Goal: Information Seeking & Learning: Learn about a topic

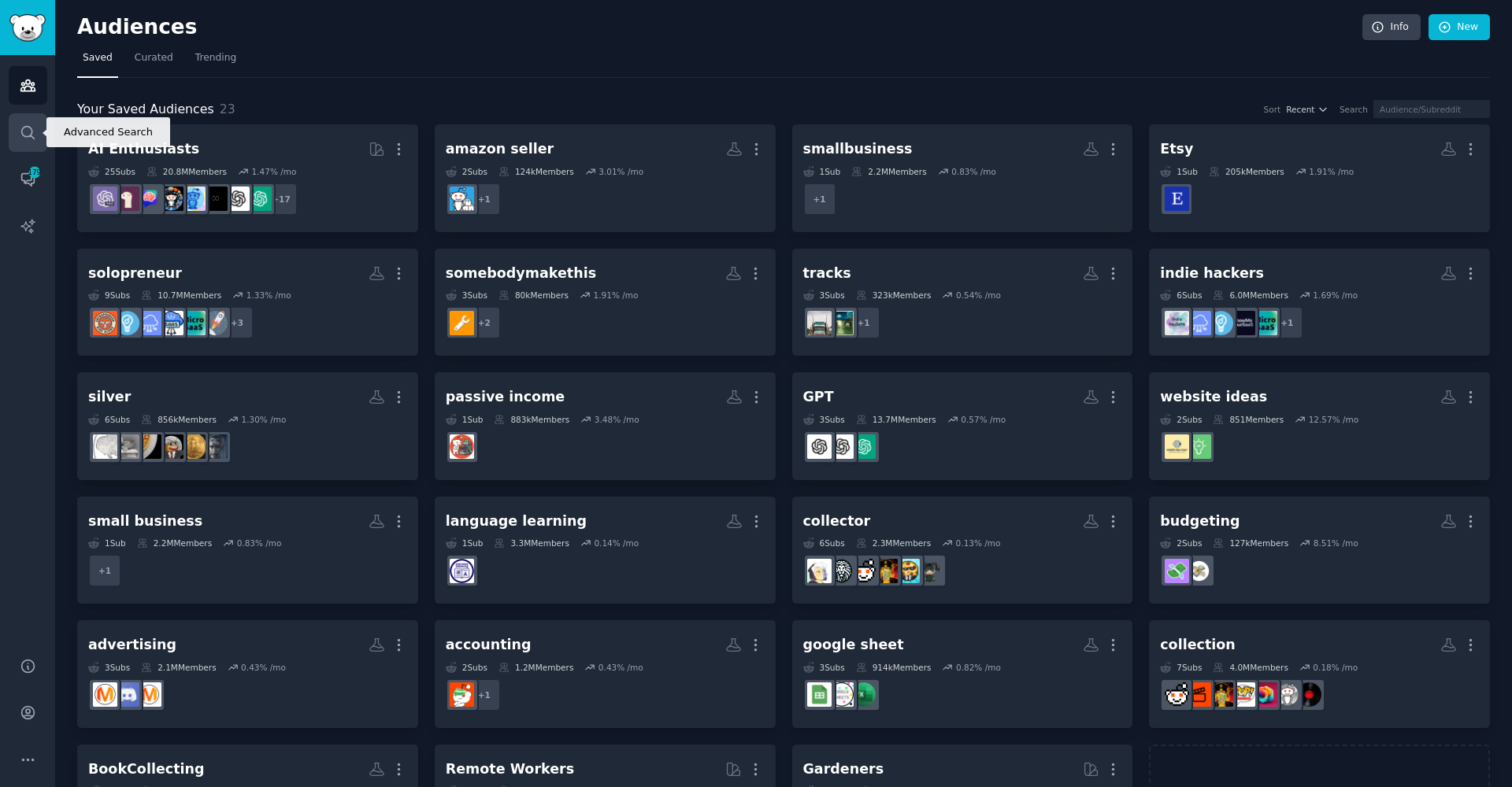
click at [31, 127] on icon "Sidebar" at bounding box center [28, 133] width 17 height 17
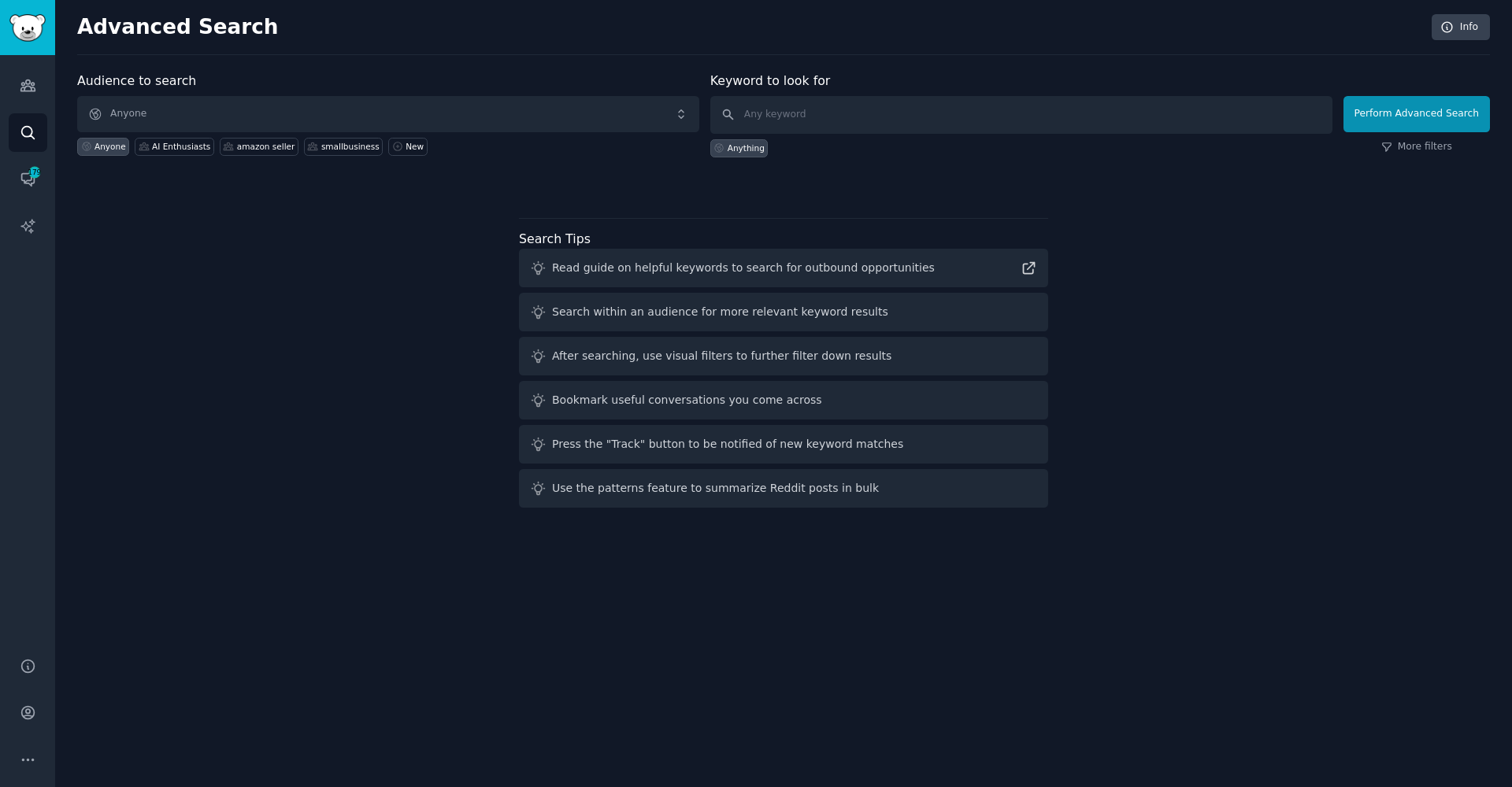
click at [20, 206] on div "Audiences Search Conversations 179 AI Reports" at bounding box center [27, 346] width 55 height 584
click at [26, 172] on icon "Sidebar" at bounding box center [28, 179] width 17 height 17
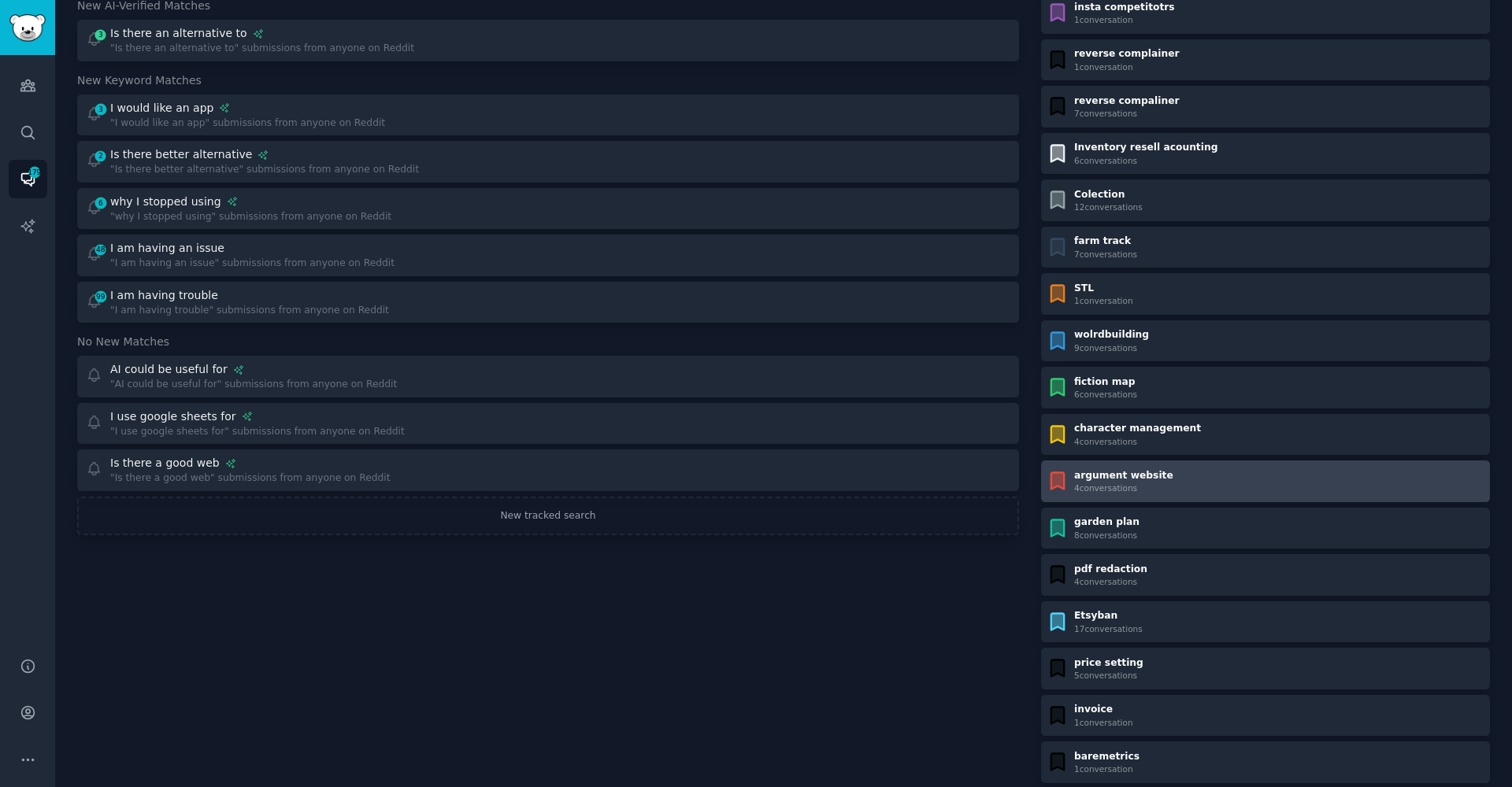
scroll to position [107, 0]
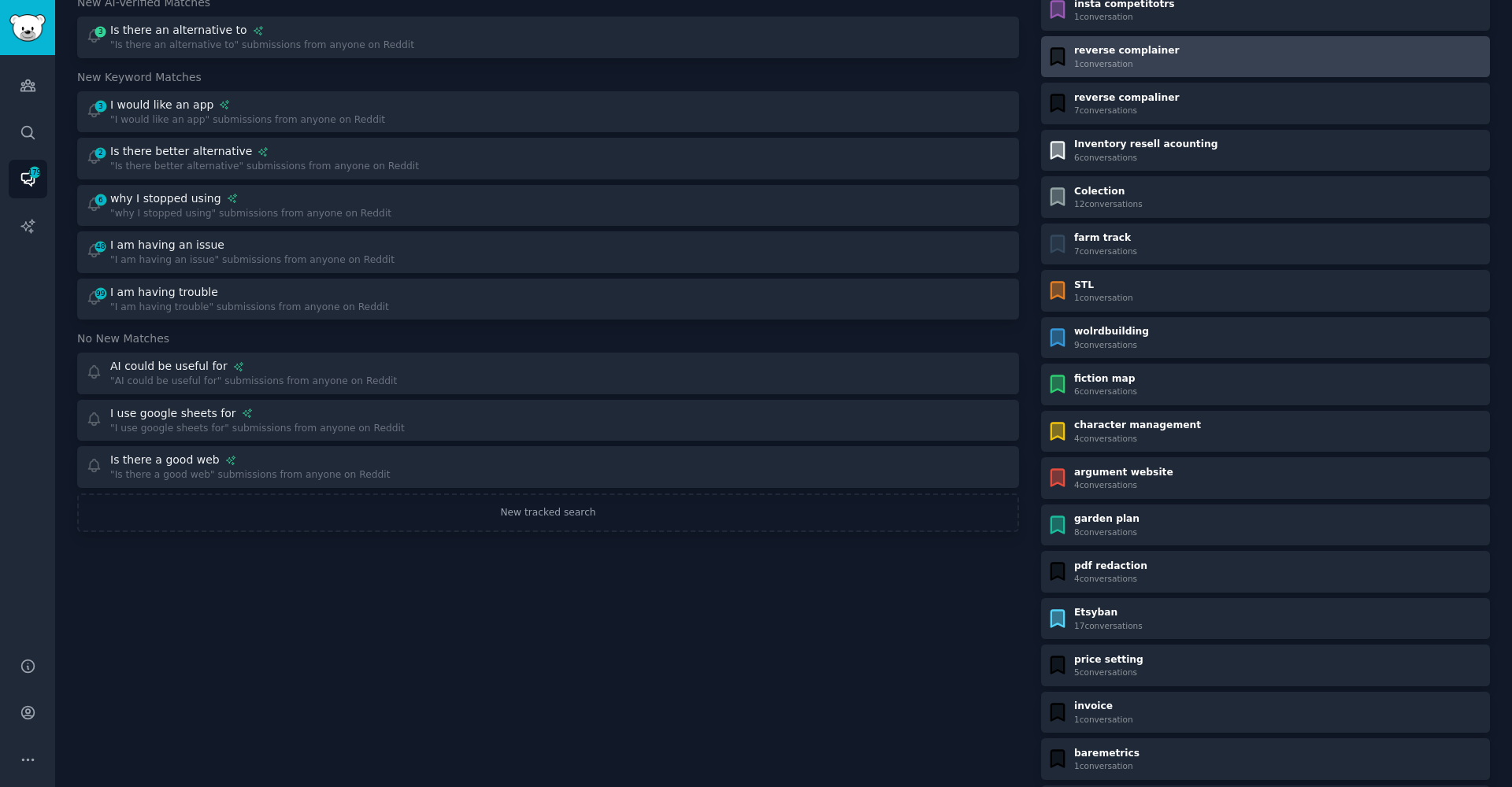
click at [1181, 55] on div "reverse complainer 1 conversation" at bounding box center [1265, 57] width 438 height 25
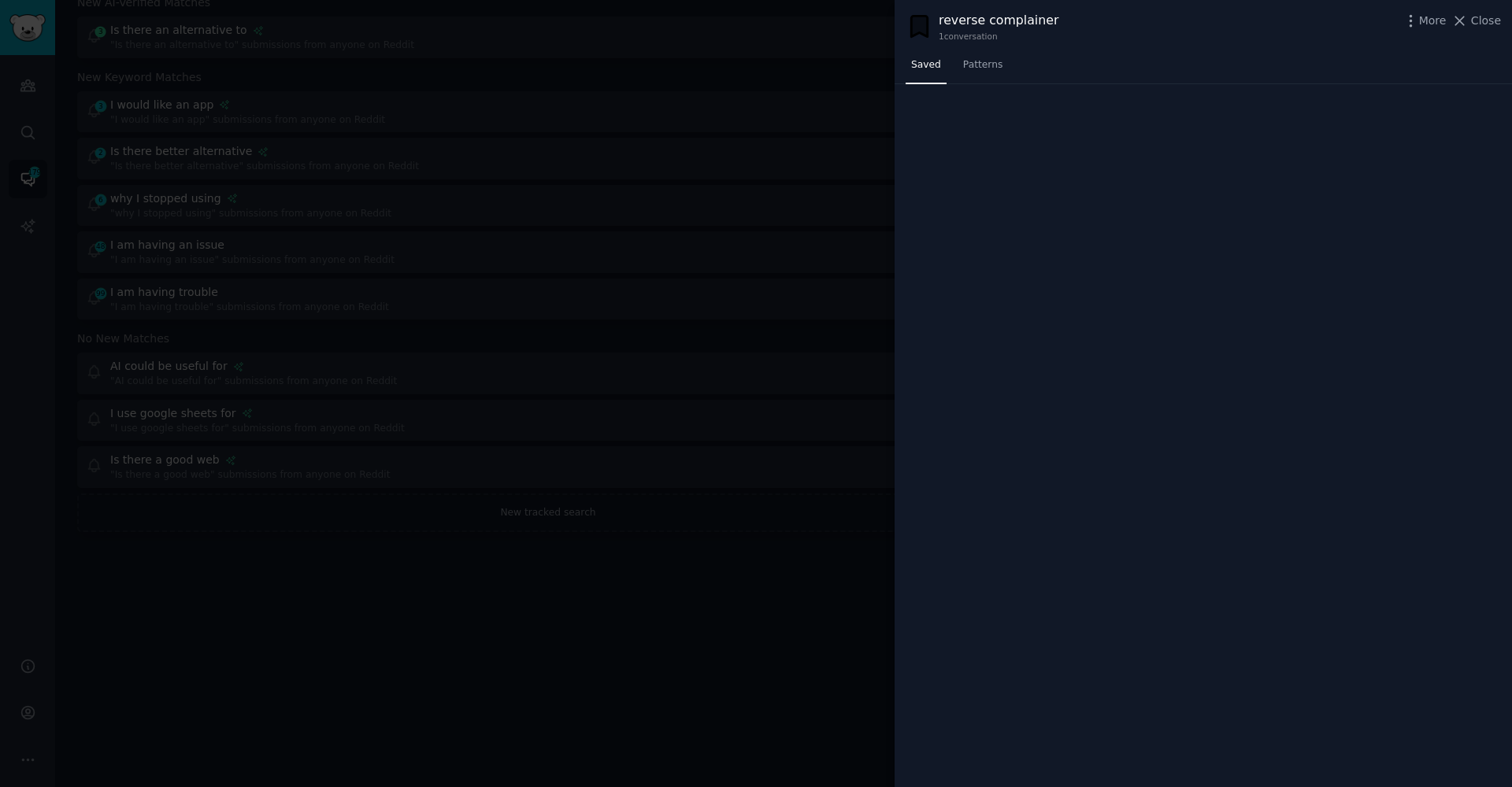
click at [803, 641] on div at bounding box center [756, 394] width 1512 height 787
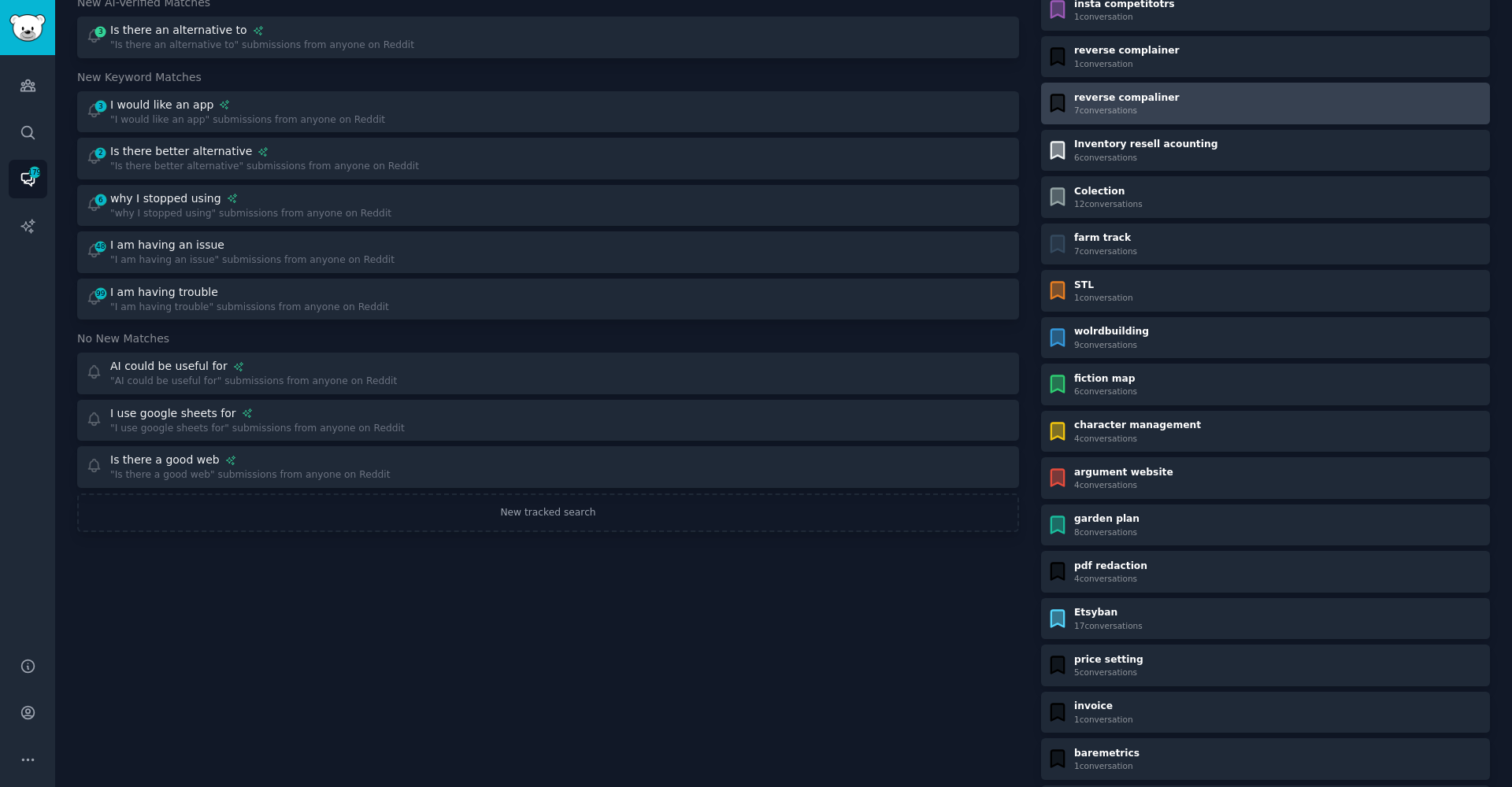
click at [1115, 113] on div "7 conversation s" at bounding box center [1126, 110] width 106 height 11
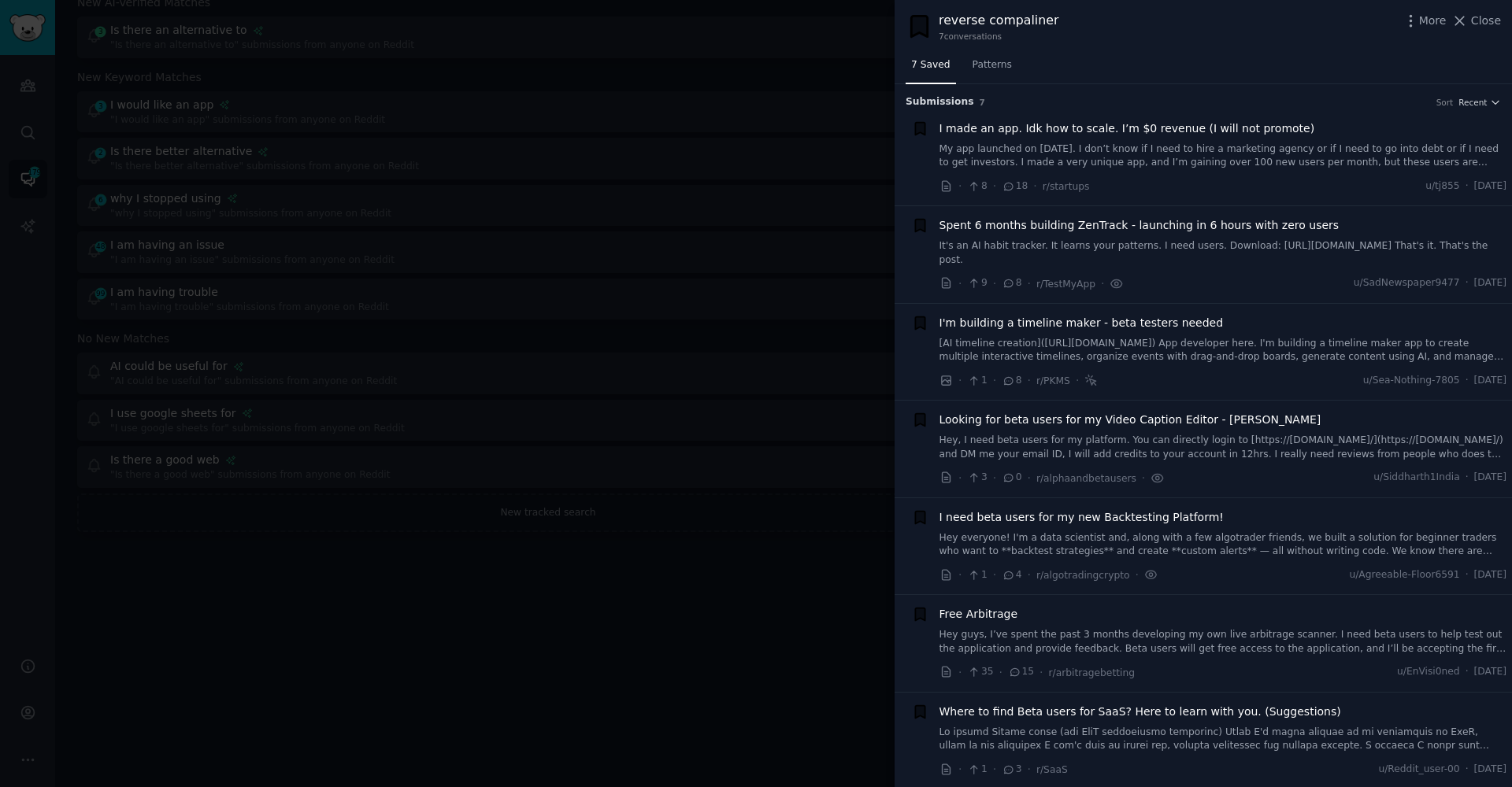
click at [1030, 159] on link "My app launched on [DATE]. I don’t know if I need to hire a marketing agency or…" at bounding box center [1223, 156] width 568 height 28
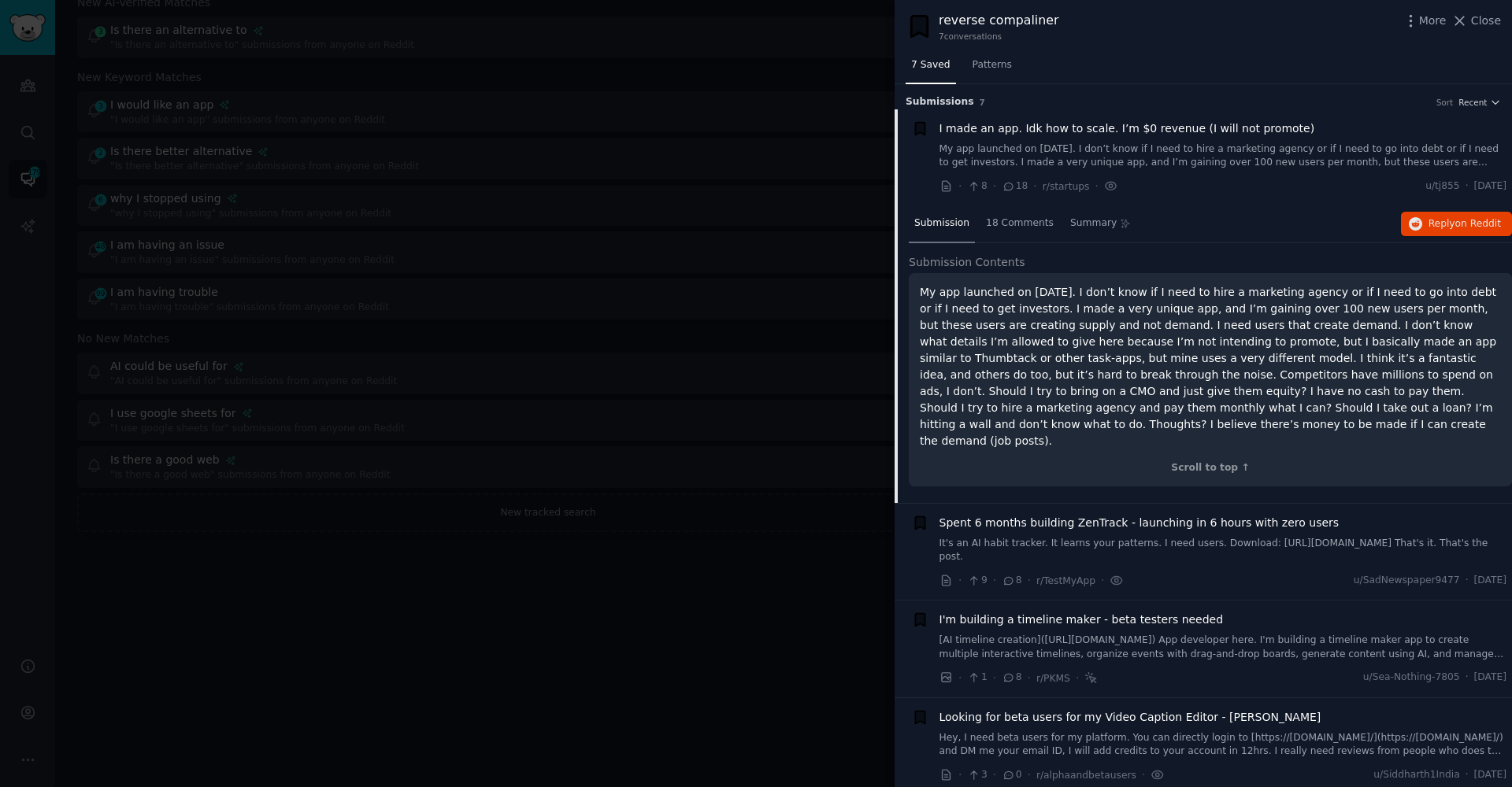
scroll to position [24, 0]
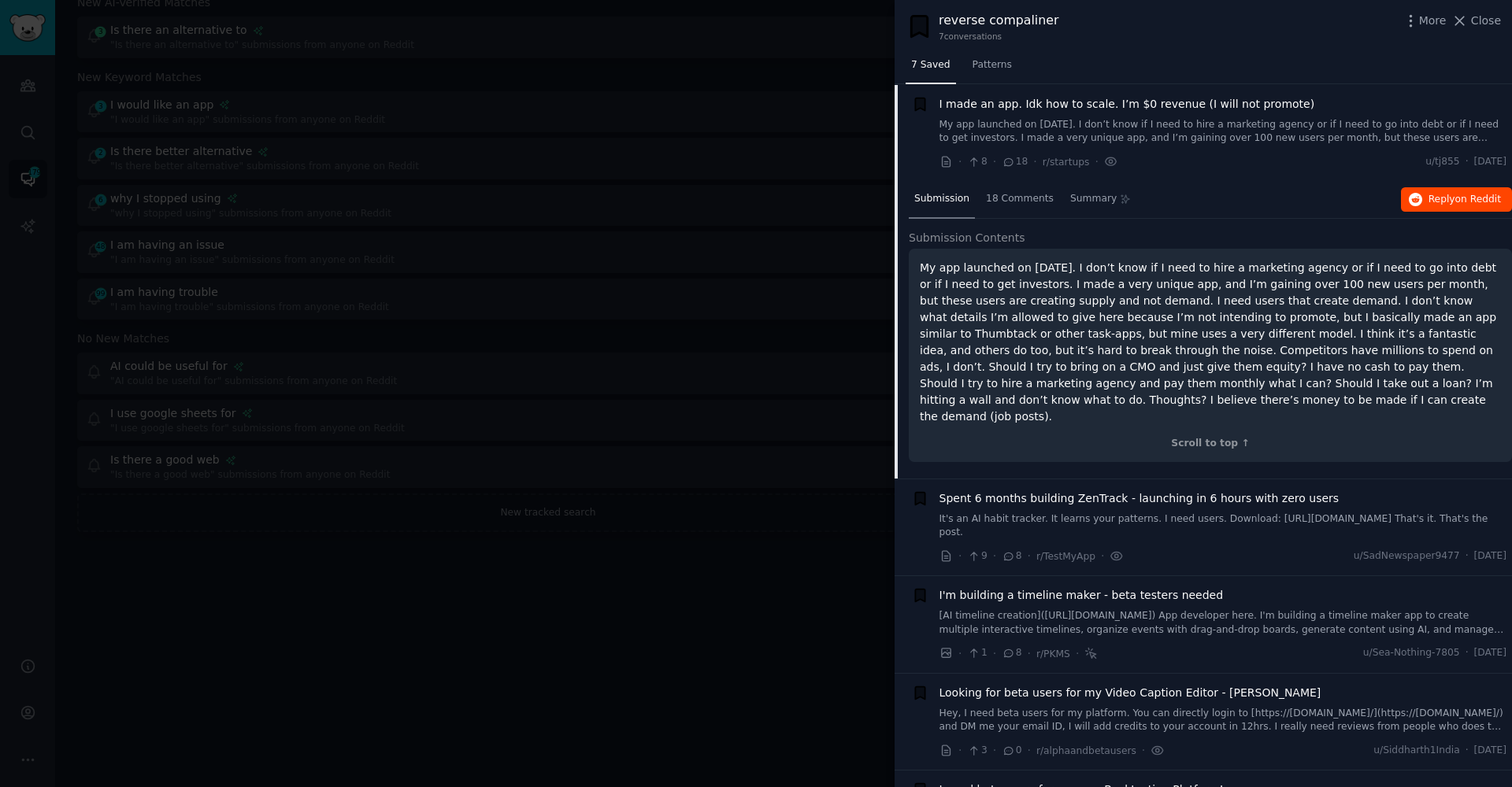
click at [1465, 197] on span "on Reddit" at bounding box center [1478, 199] width 45 height 11
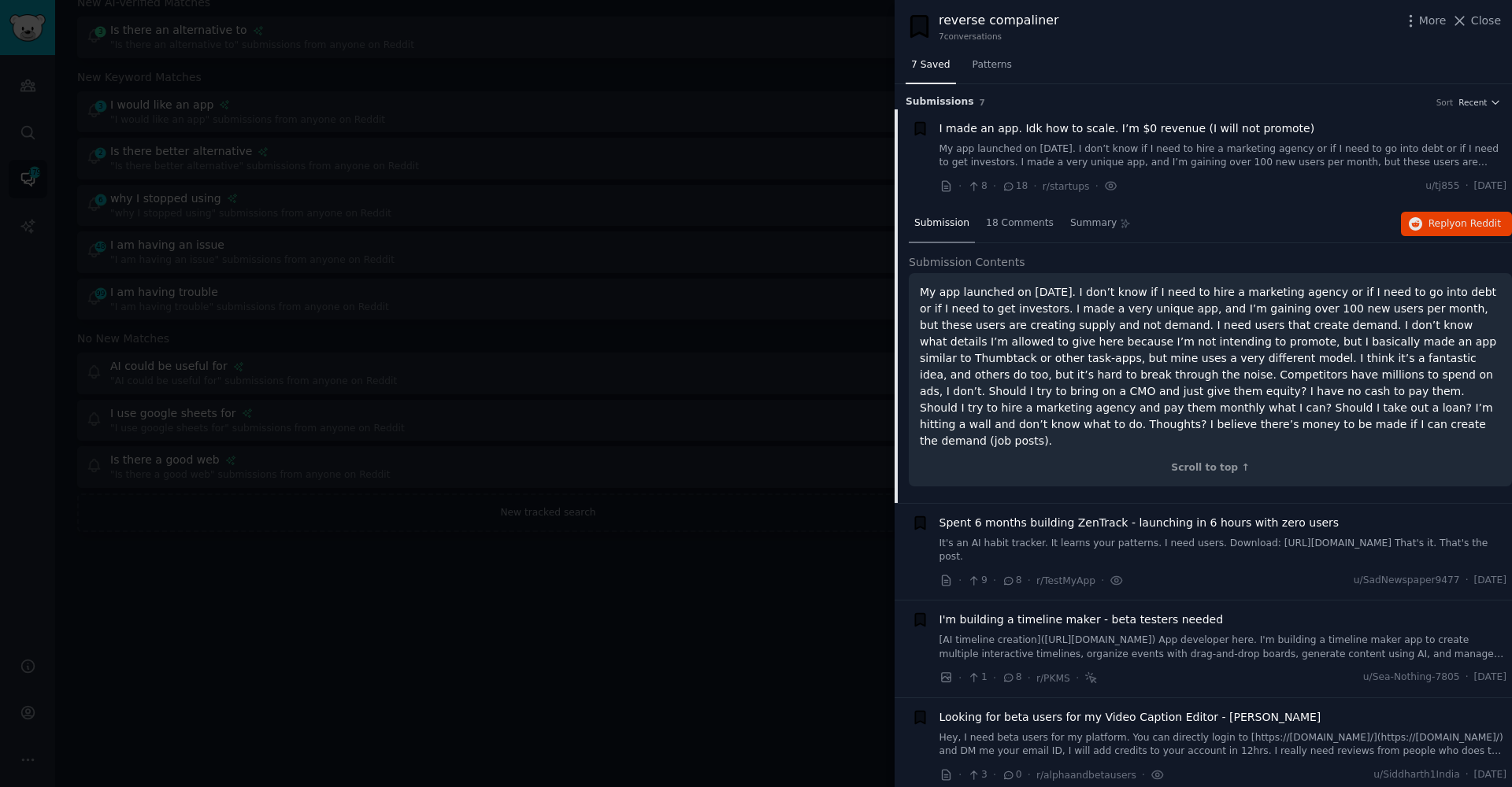
click at [1488, 108] on div "Submission s 7 Sort Recent I made an app. Idk how to scale. I’m $0 revenue (I w…" at bounding box center [1203, 436] width 618 height 703
click at [1481, 109] on li "I made an app. Idk how to scale. I’m $0 revenue (I will not promote) · 8 · 18 ·…" at bounding box center [1203, 157] width 618 height 97
click at [1054, 44] on div "reverse compaliner 7 conversation s More Close" at bounding box center [1203, 26] width 618 height 52
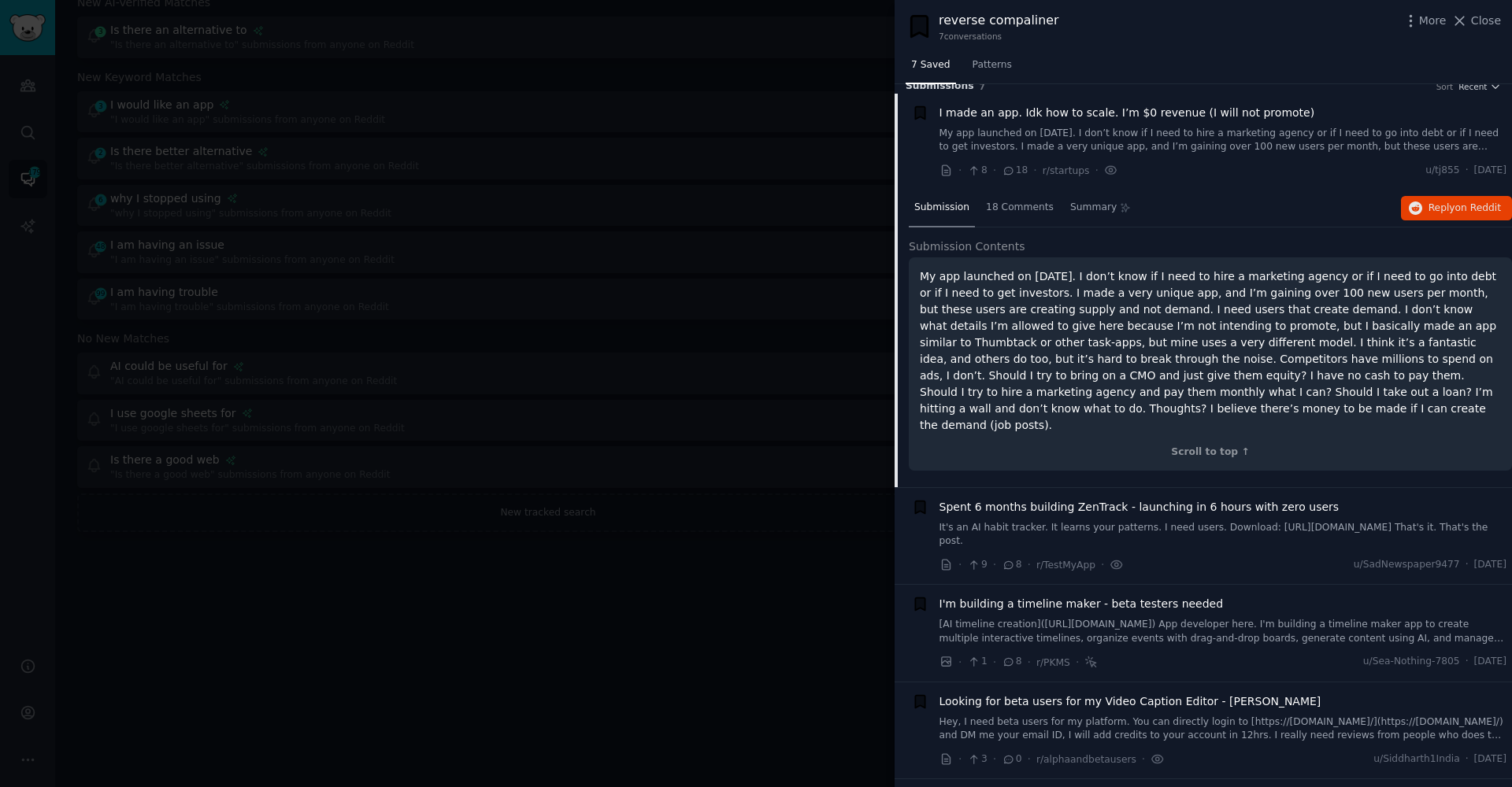
click at [452, 391] on div at bounding box center [756, 394] width 1512 height 787
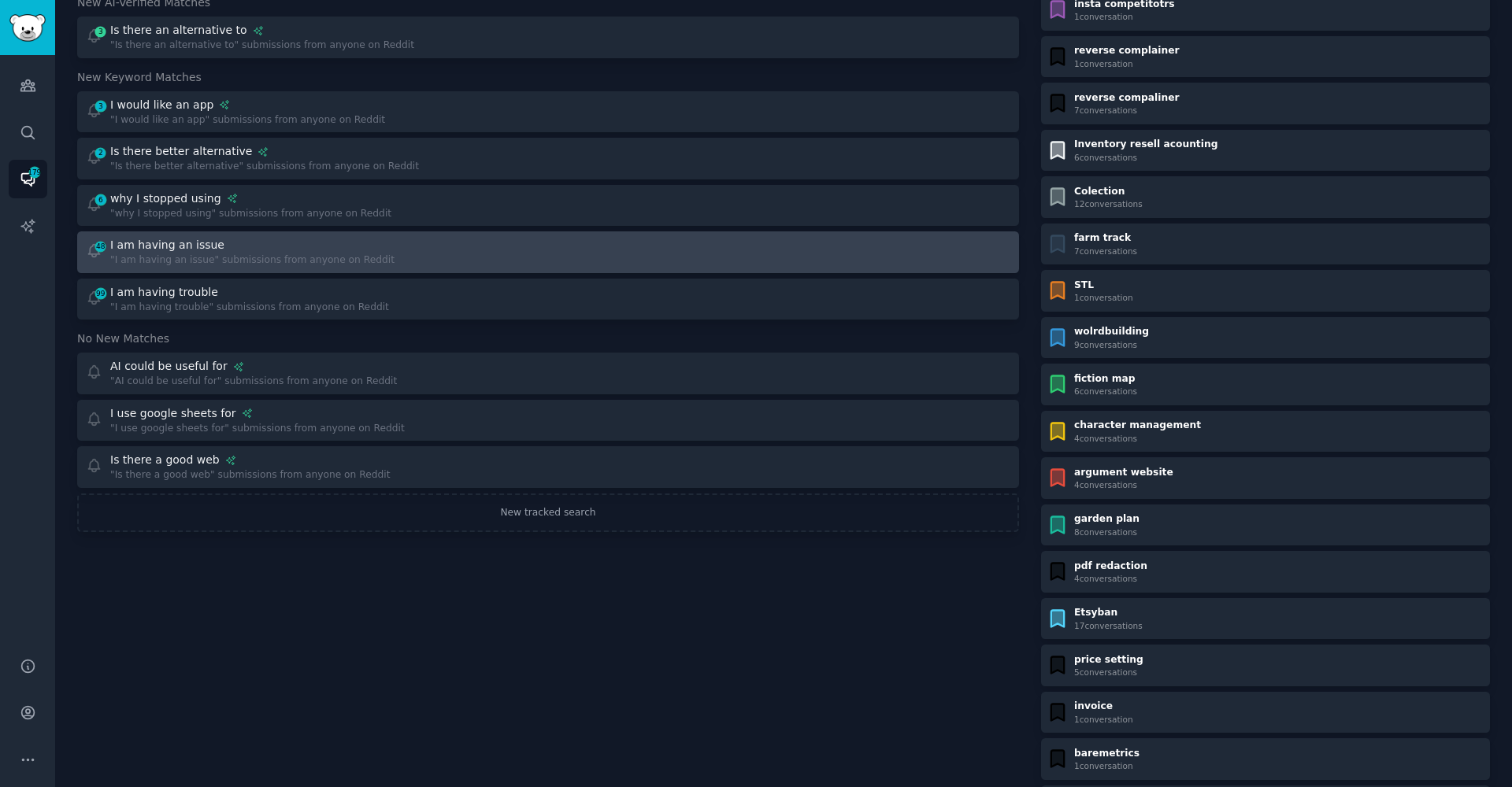
click at [196, 242] on div "I am having an issue" at bounding box center [167, 245] width 114 height 17
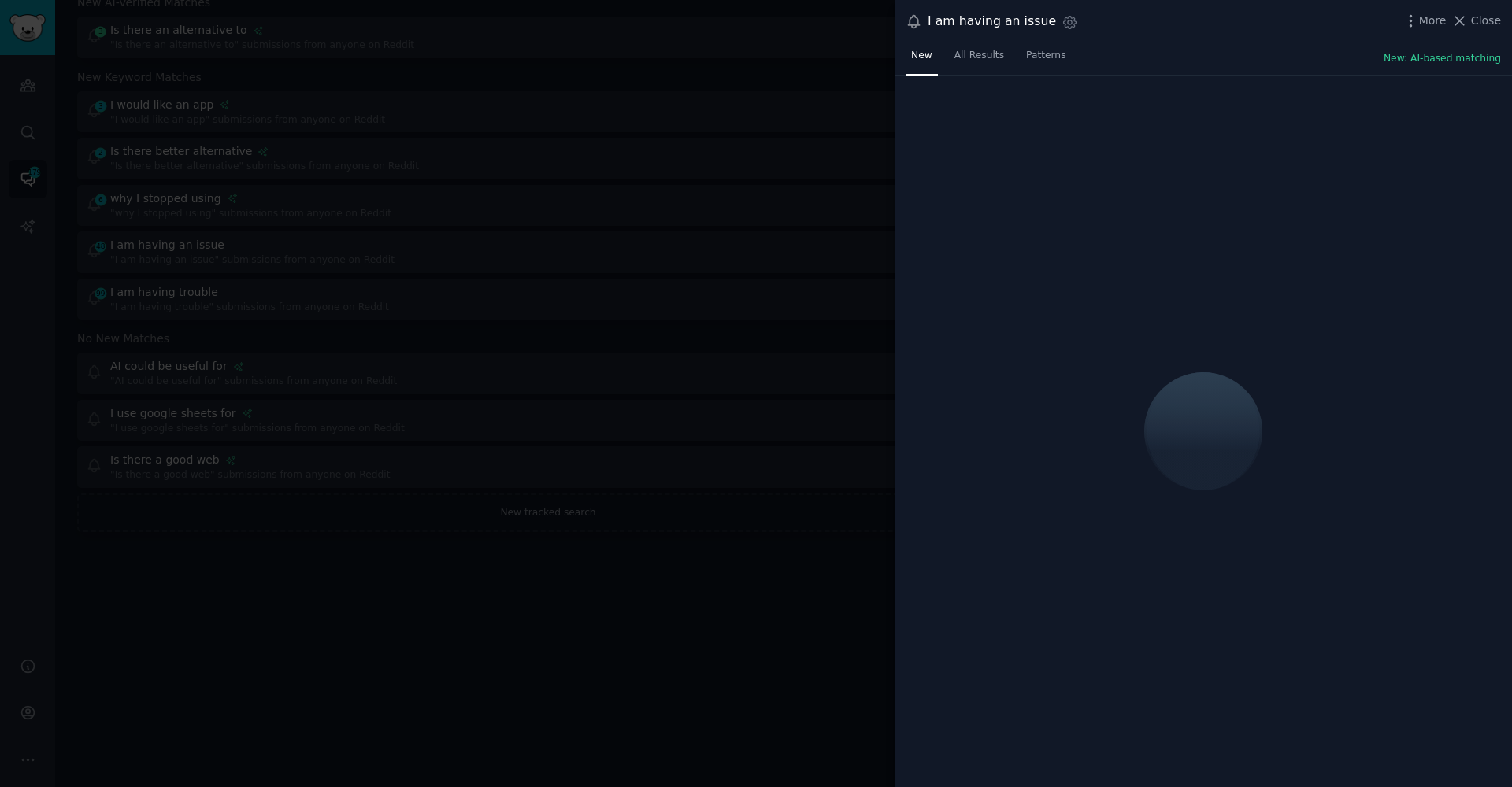
click at [219, 174] on div at bounding box center [756, 394] width 1512 height 787
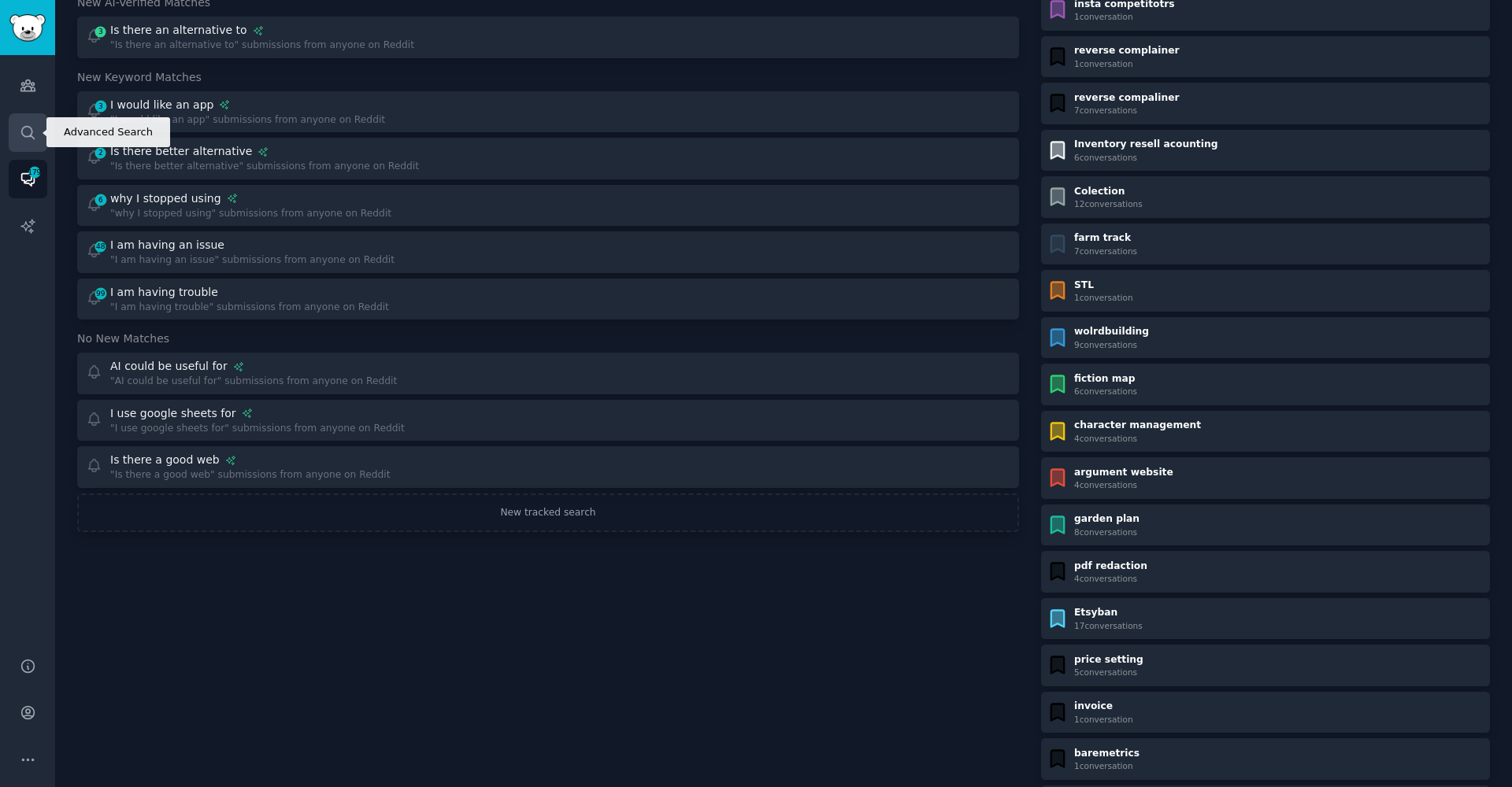
click at [22, 127] on icon "Sidebar" at bounding box center [28, 133] width 17 height 17
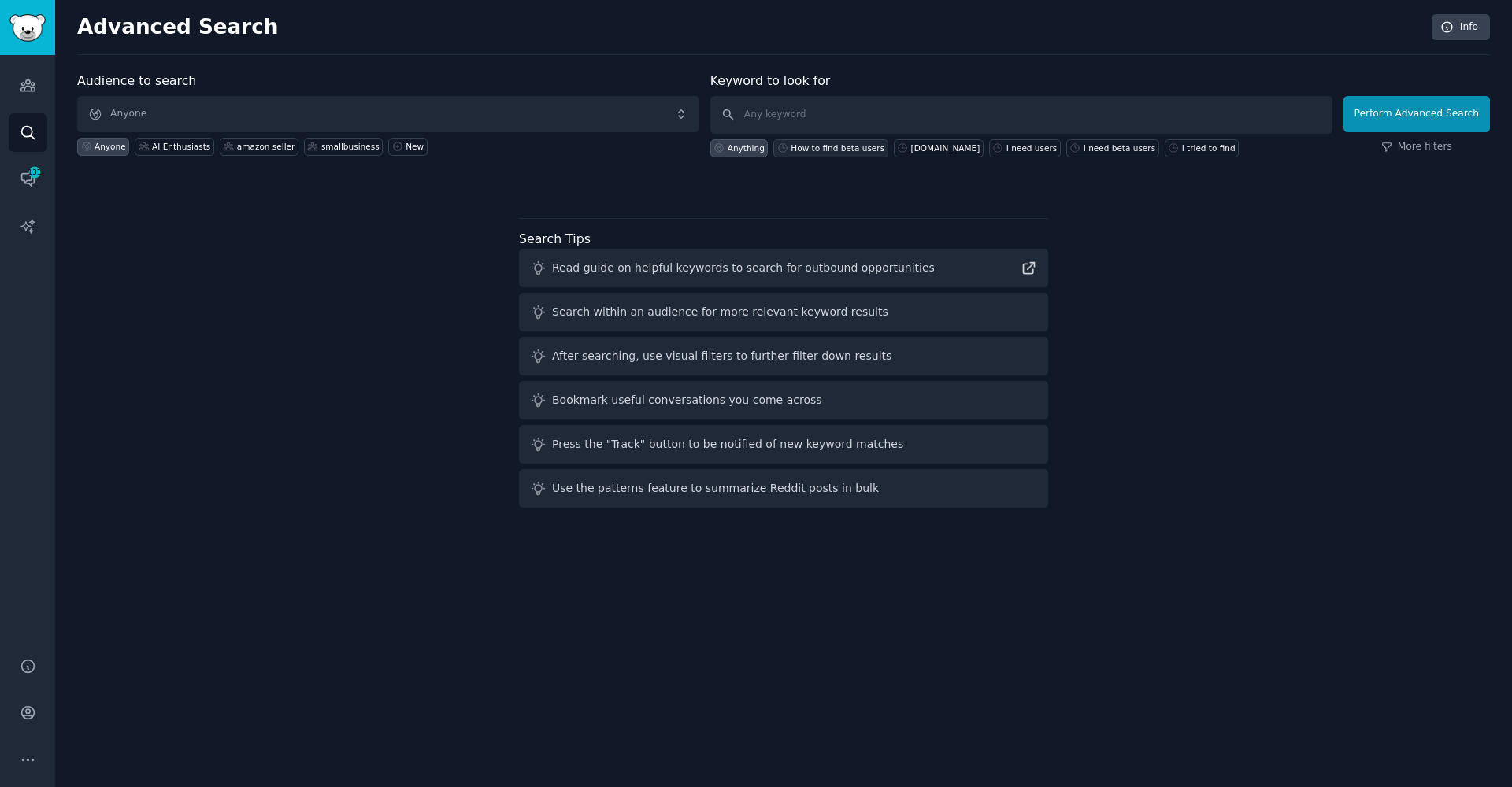
click at [828, 145] on div "How to find beta users" at bounding box center [837, 147] width 93 height 11
type input "How to find beta users"
click at [1445, 107] on button "Perform Advanced Search" at bounding box center [1417, 114] width 147 height 37
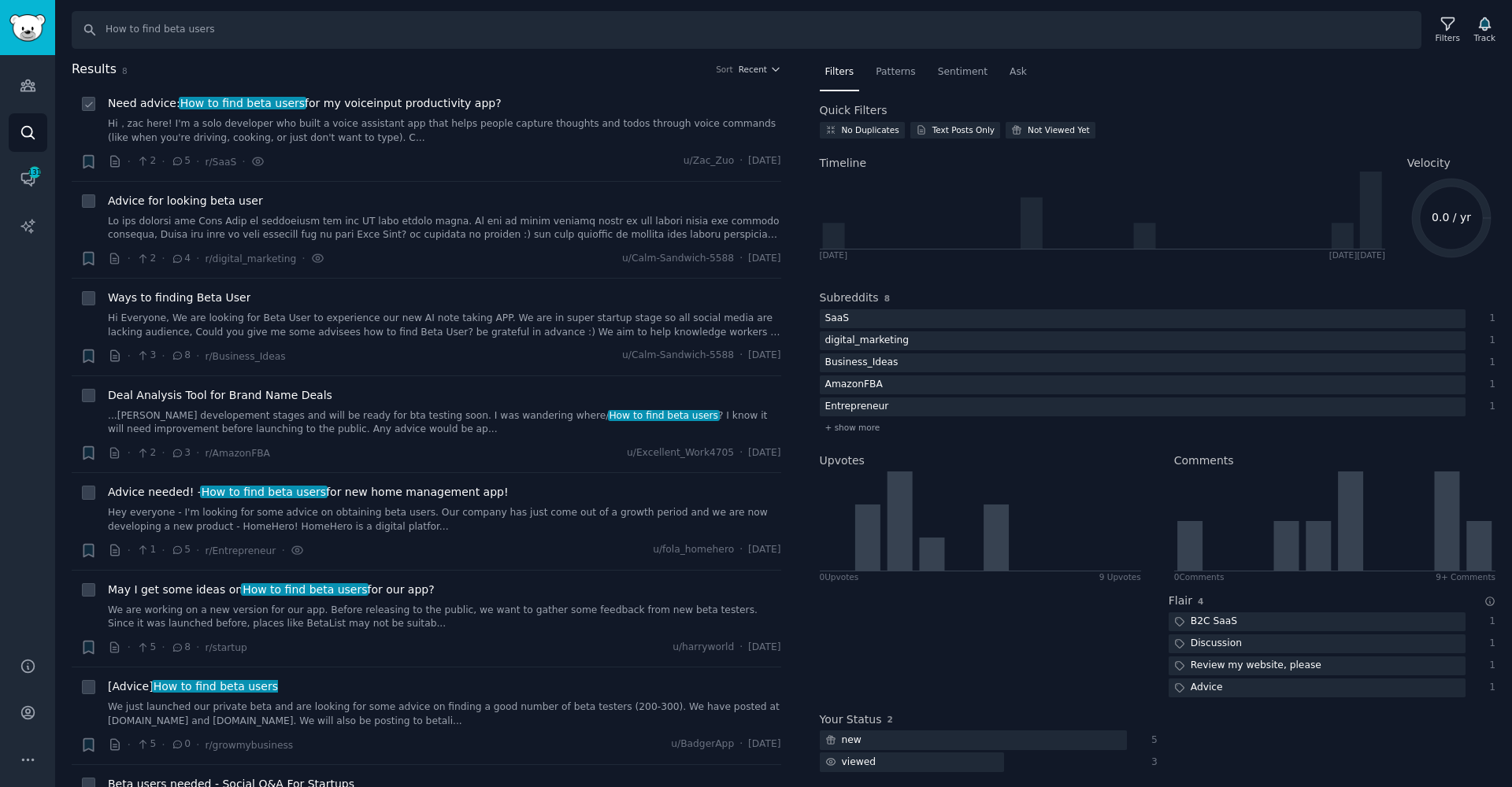
click at [147, 124] on link "Hi，zac here! I'm a solo developer who built a voice assistant app that helps pe…" at bounding box center [445, 131] width 674 height 28
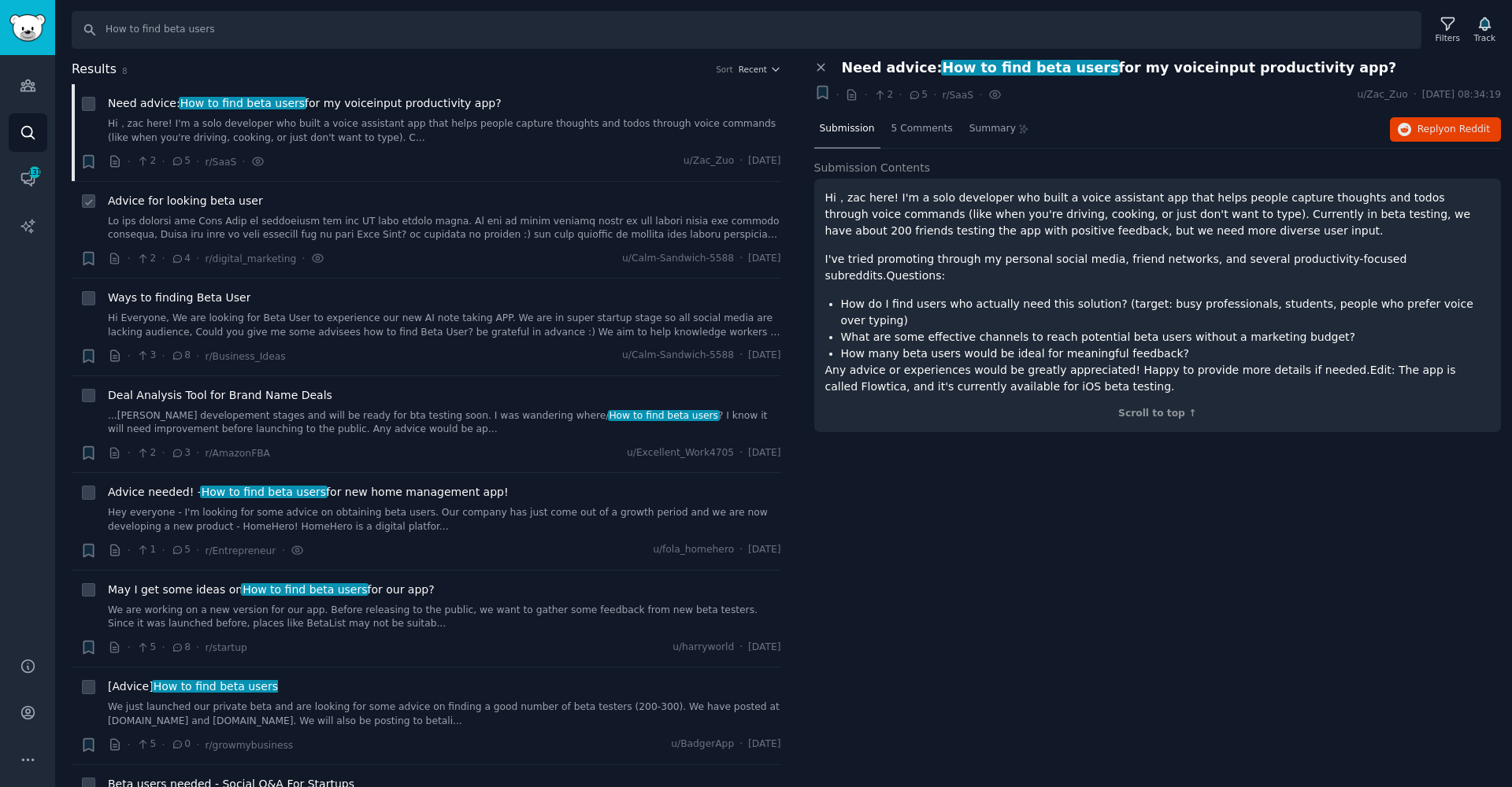
click at [216, 209] on div "Advice for looking beta user" at bounding box center [445, 217] width 674 height 50
click at [222, 222] on link at bounding box center [445, 229] width 674 height 28
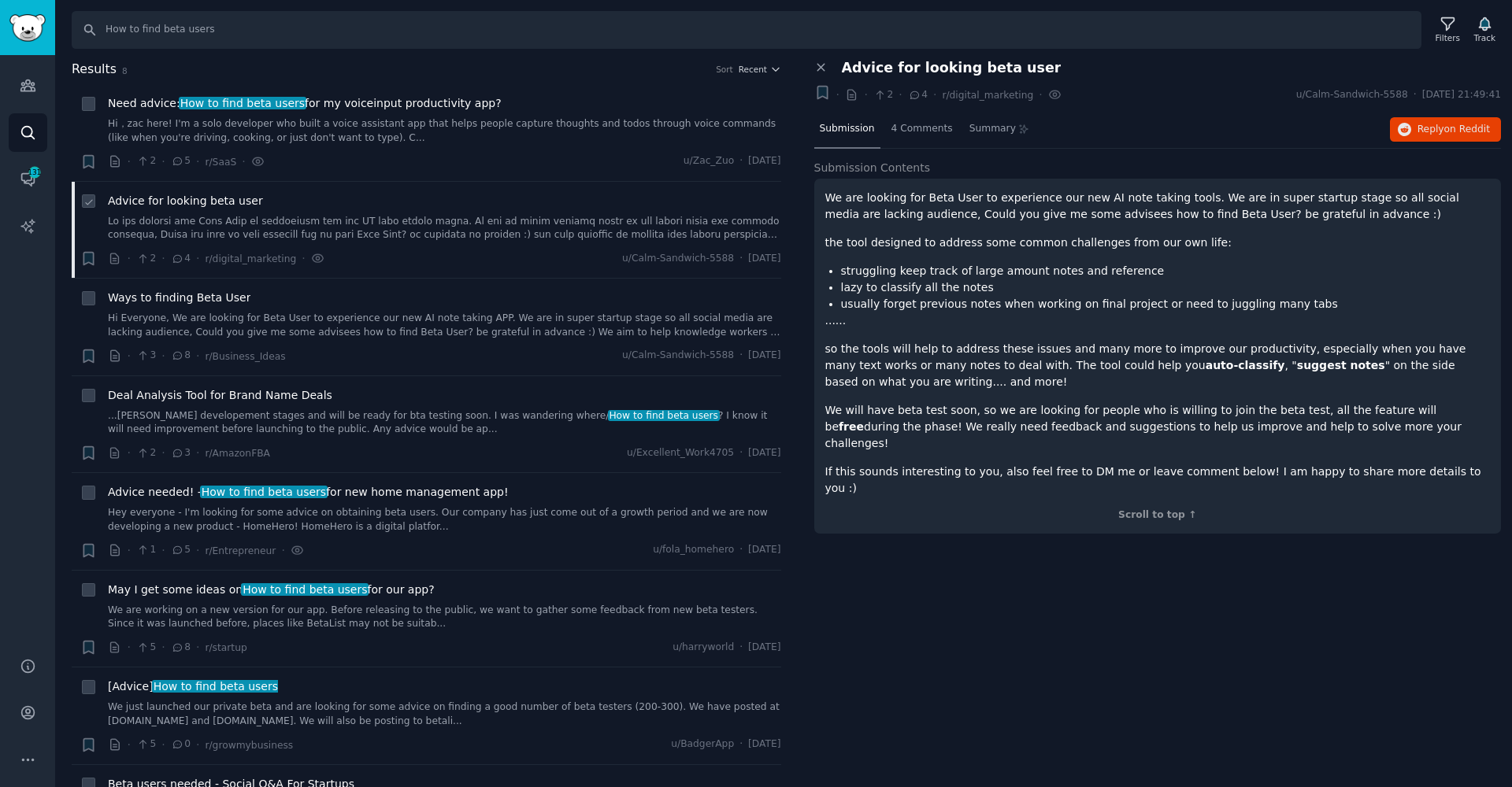
click at [219, 272] on li "+ Advice for looking beta user · 2 · 4 · r/digital_marketing · u/Calm-[GEOGRAPH…" at bounding box center [426, 229] width 709 height 97
click at [221, 305] on div "Ways to finding Beta User Hi Everyone, We are looking for Beta User to experien…" at bounding box center [445, 314] width 674 height 50
click at [298, 307] on div "Ways to finding Beta User Hi Everyone, We are looking for Beta User to experien…" at bounding box center [445, 314] width 674 height 50
click at [194, 296] on span "Ways to finding Beta User" at bounding box center [179, 298] width 142 height 17
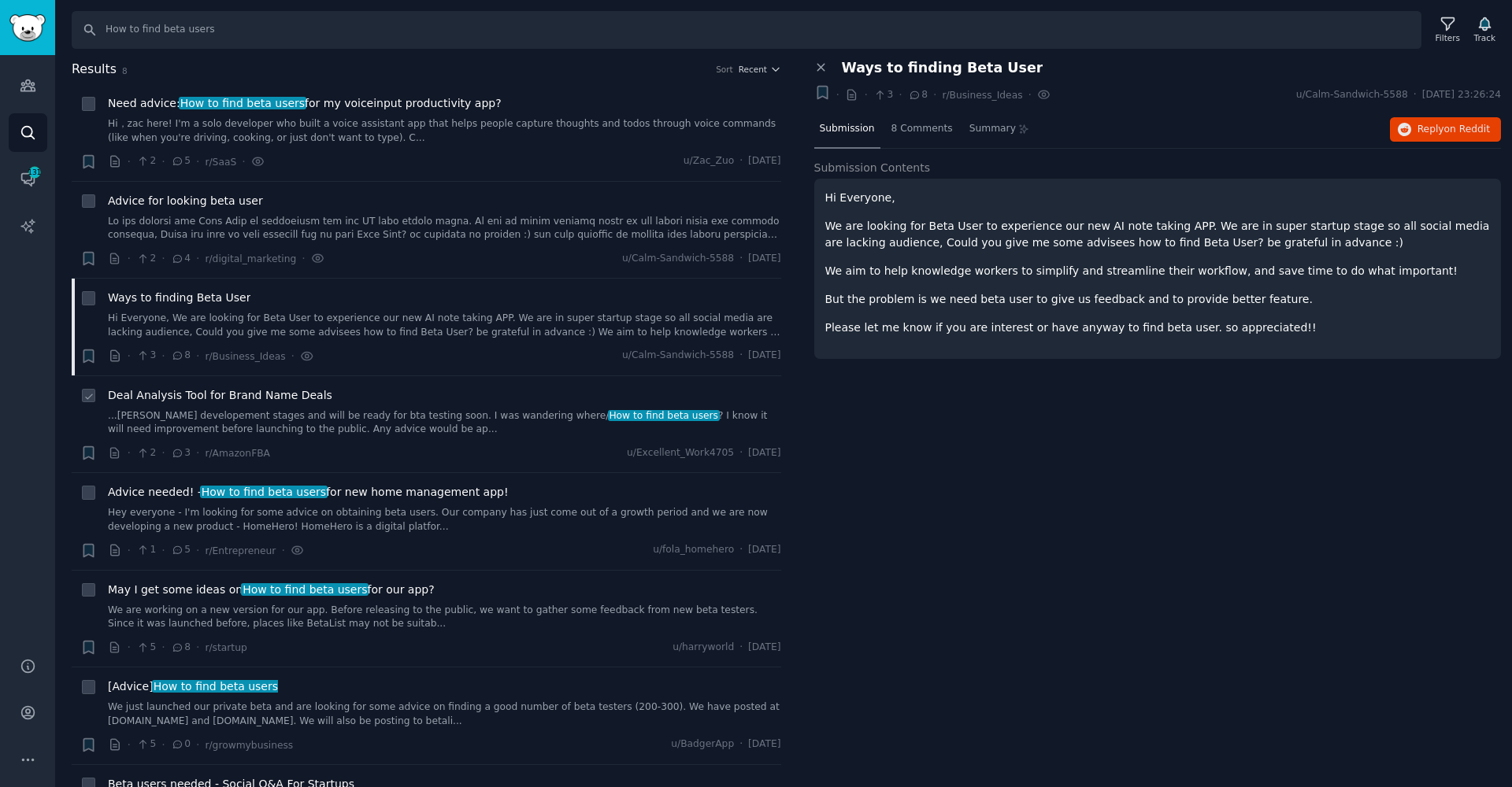
click at [188, 387] on span "Deal Analysis Tool for Brand Name Deals" at bounding box center [220, 395] width 224 height 17
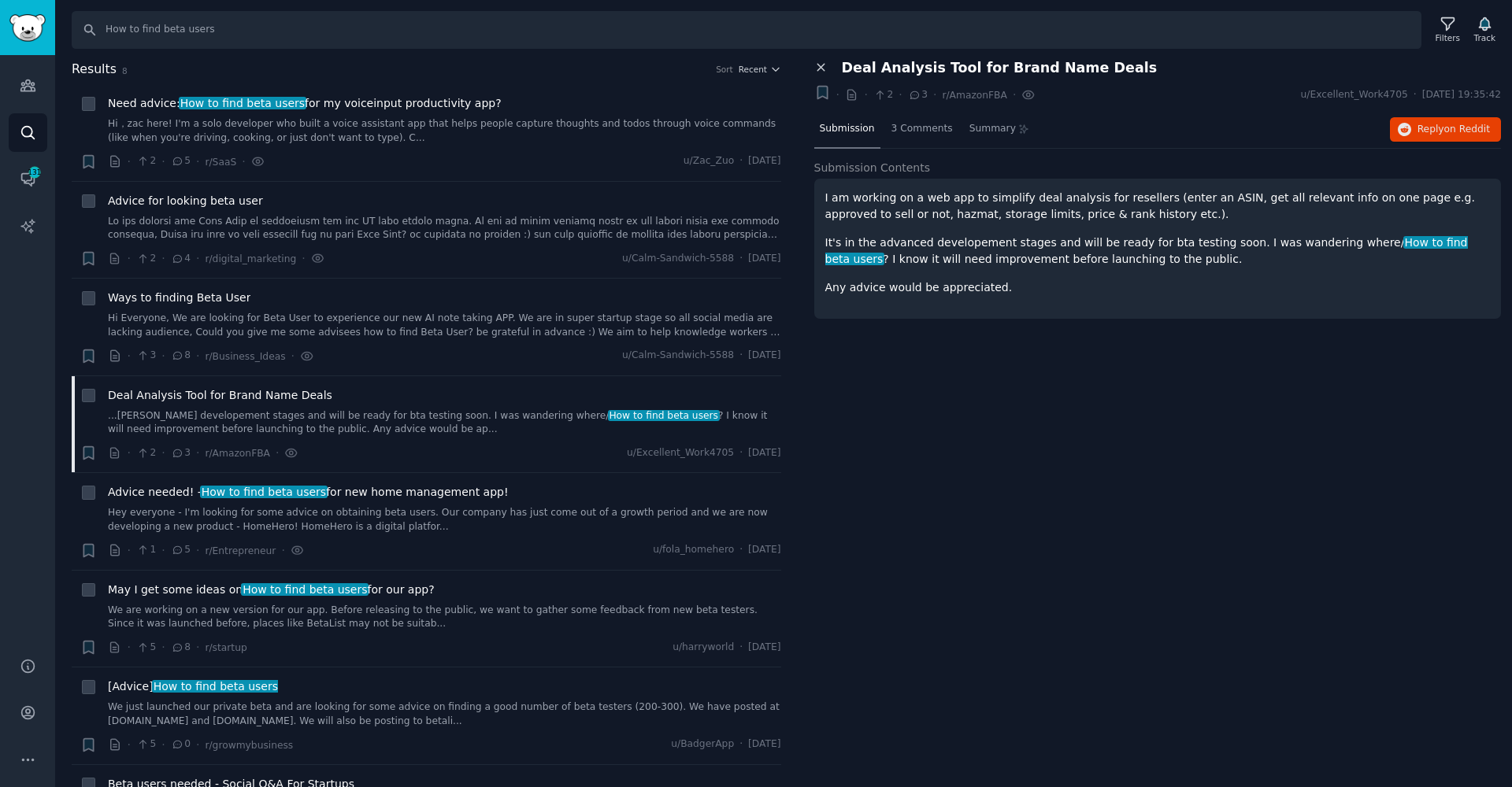
click at [818, 71] on icon at bounding box center [821, 68] width 7 height 7
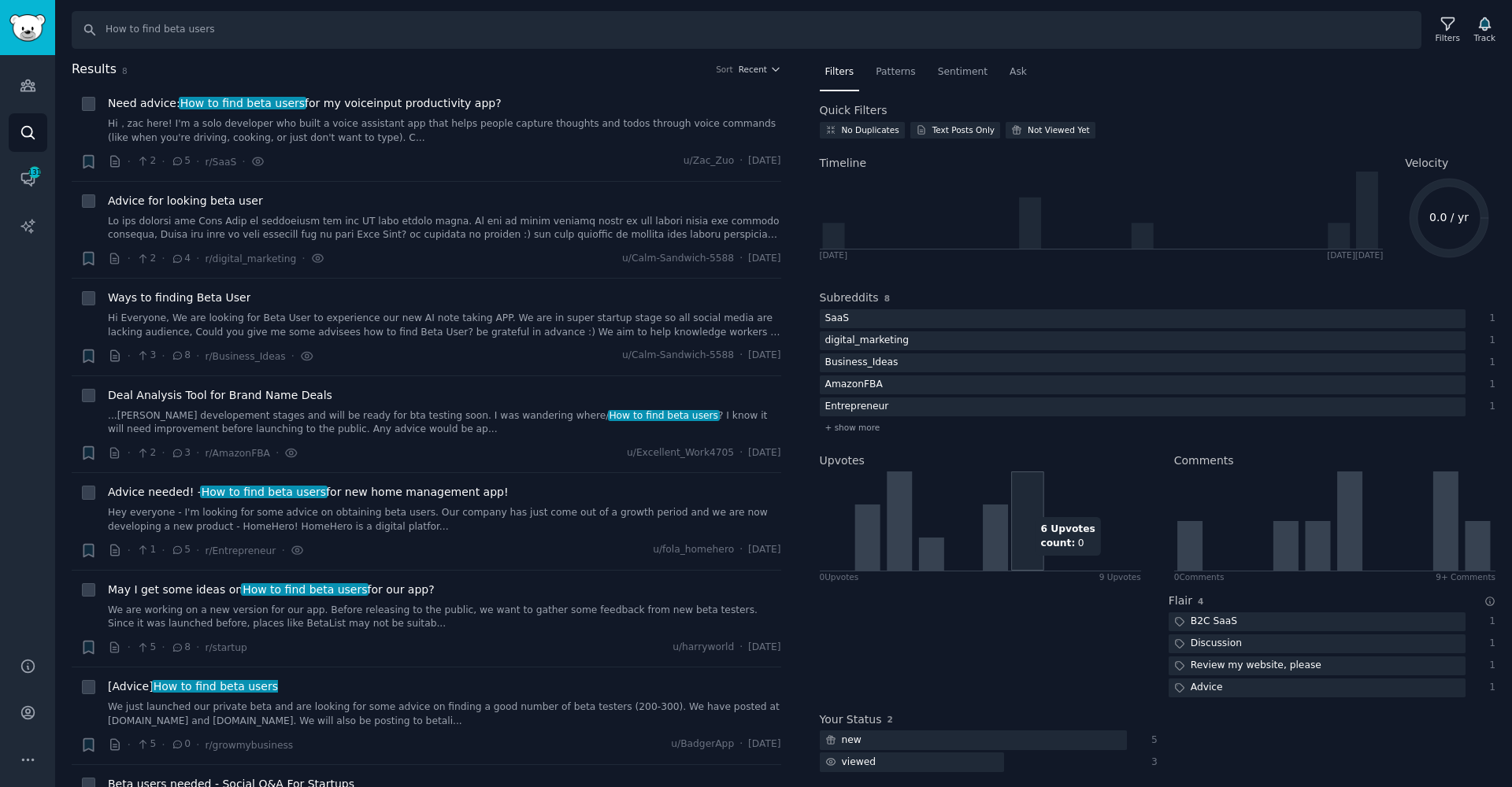
scroll to position [3, 0]
click at [1474, 542] on icon at bounding box center [1477, 543] width 25 height 50
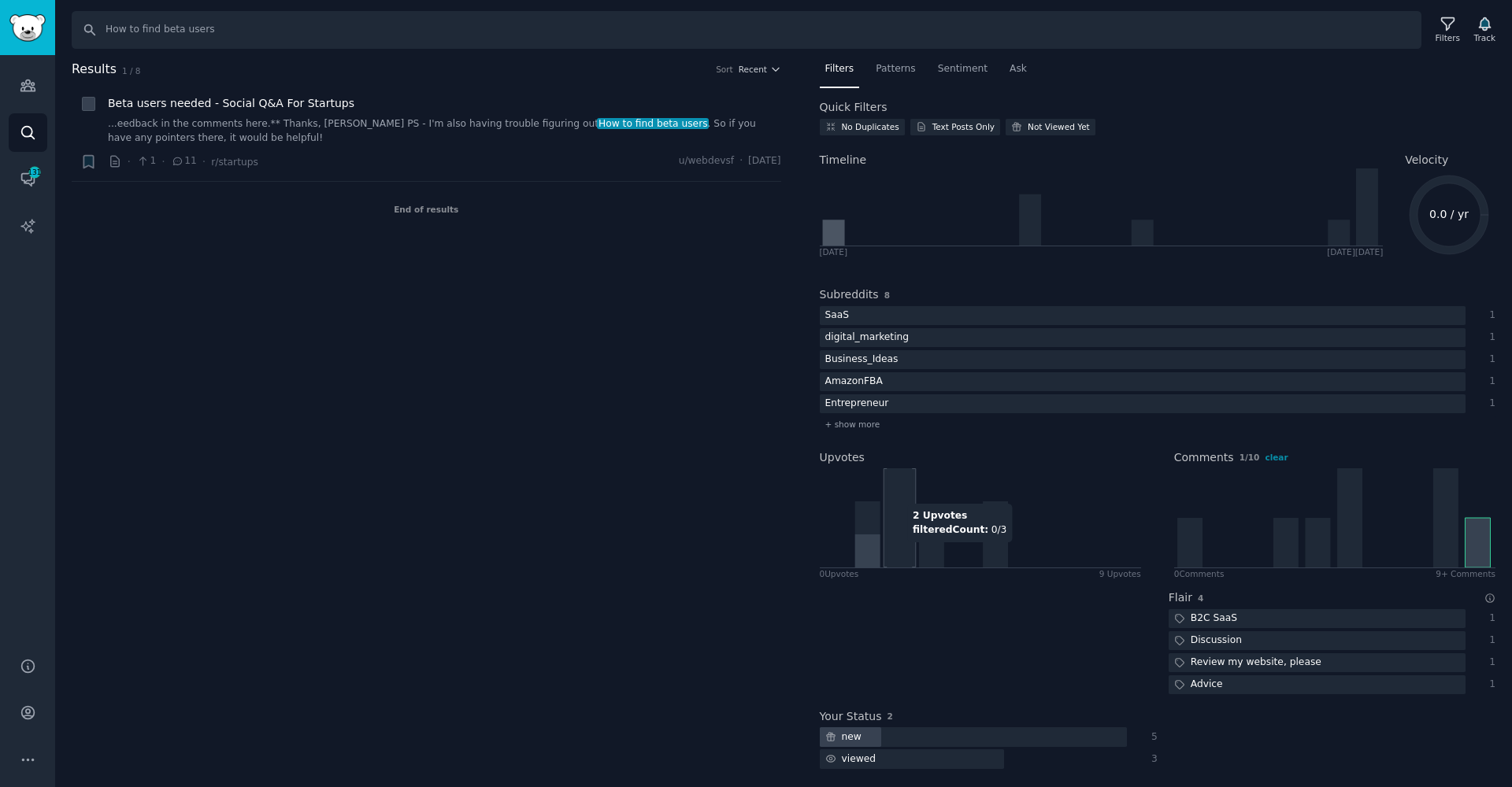
click at [908, 549] on icon at bounding box center [899, 518] width 25 height 99
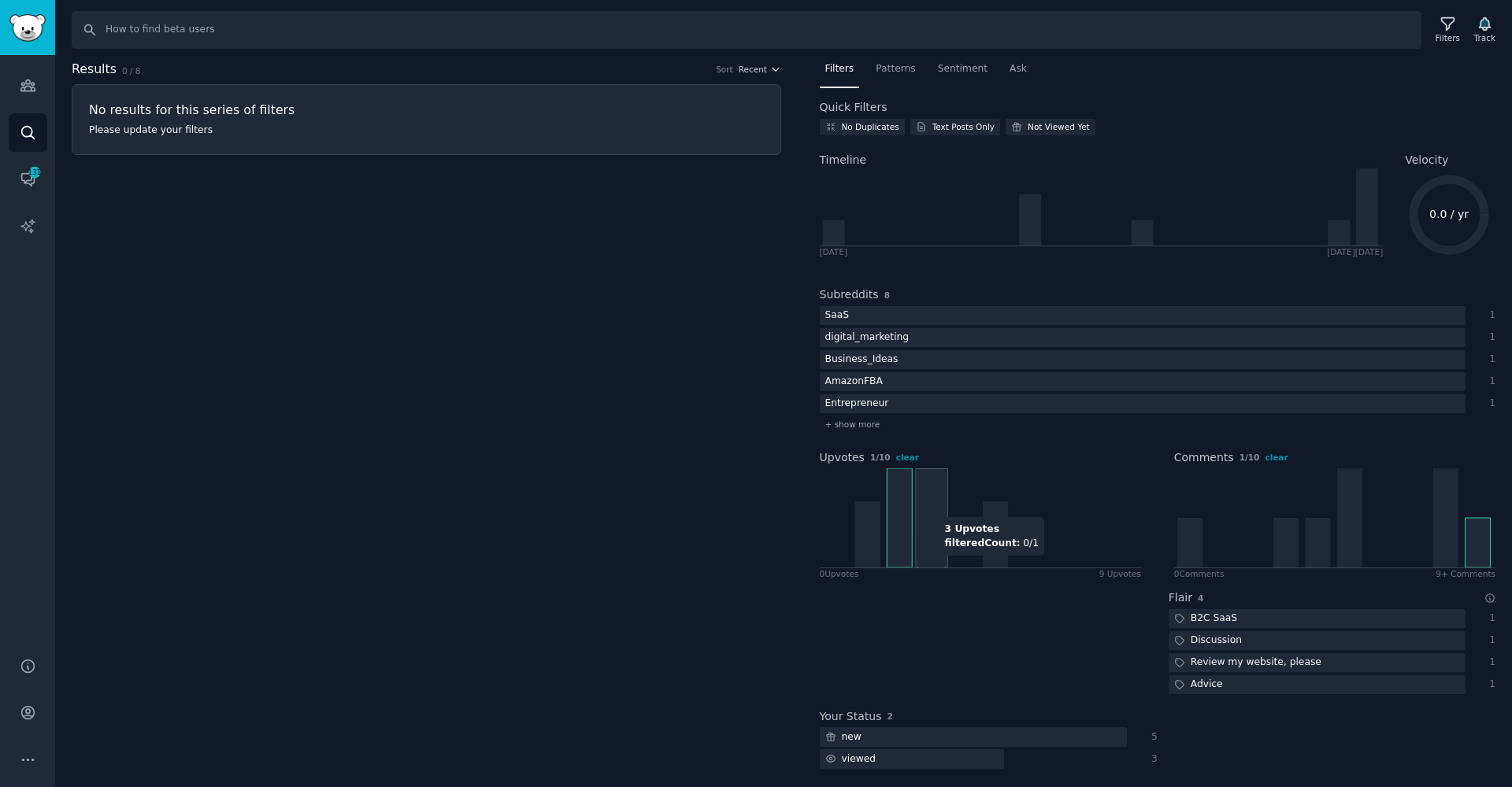
click at [928, 509] on icon at bounding box center [979, 518] width 319 height 99
click at [849, 532] on icon at bounding box center [979, 518] width 319 height 99
click at [1271, 463] on div "Comments 1 / 10 clear" at bounding box center [1335, 457] width 321 height 17
click at [1271, 459] on span "clear" at bounding box center [1276, 457] width 23 height 10
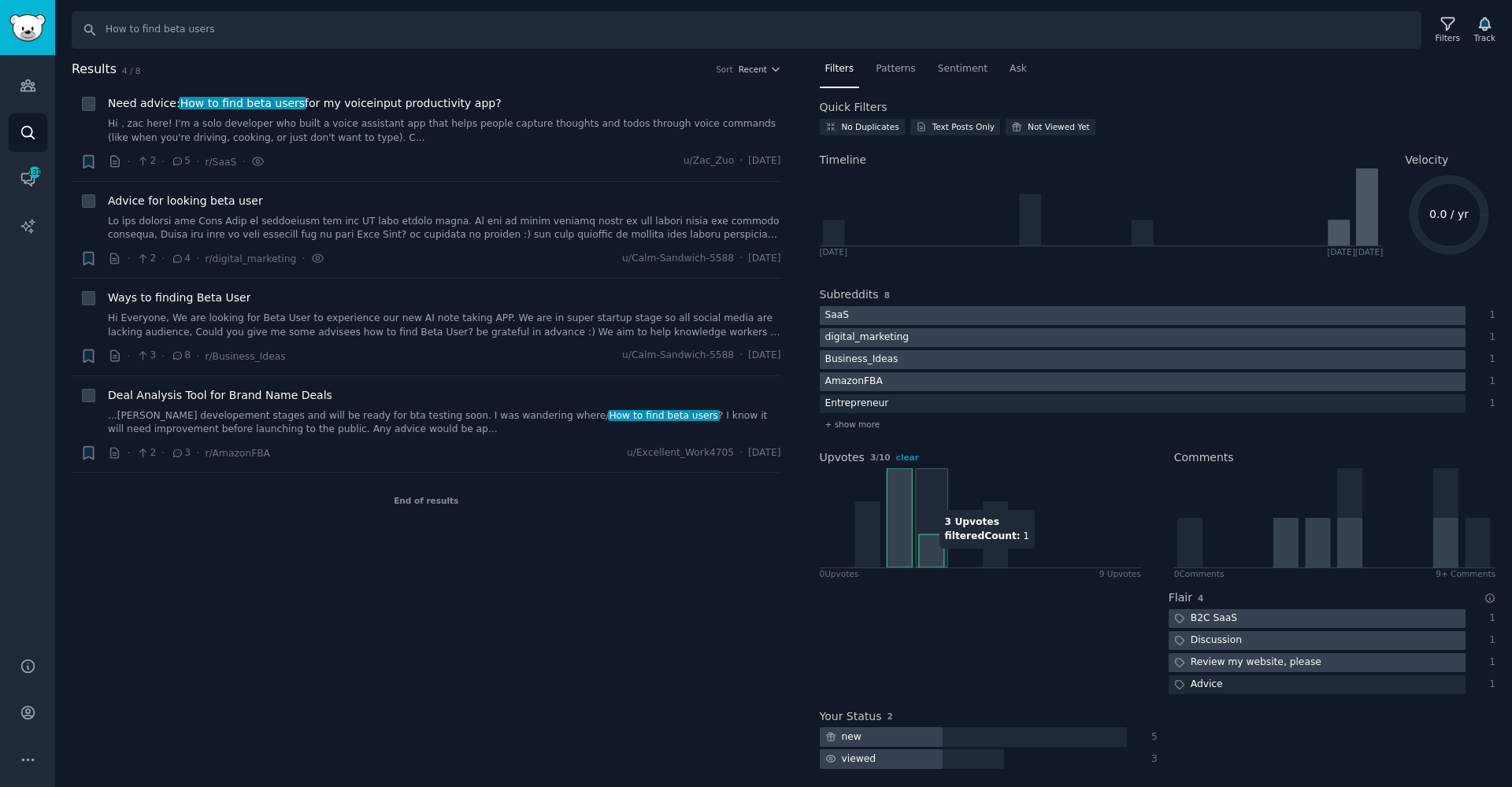
click at [936, 555] on icon at bounding box center [930, 551] width 25 height 33
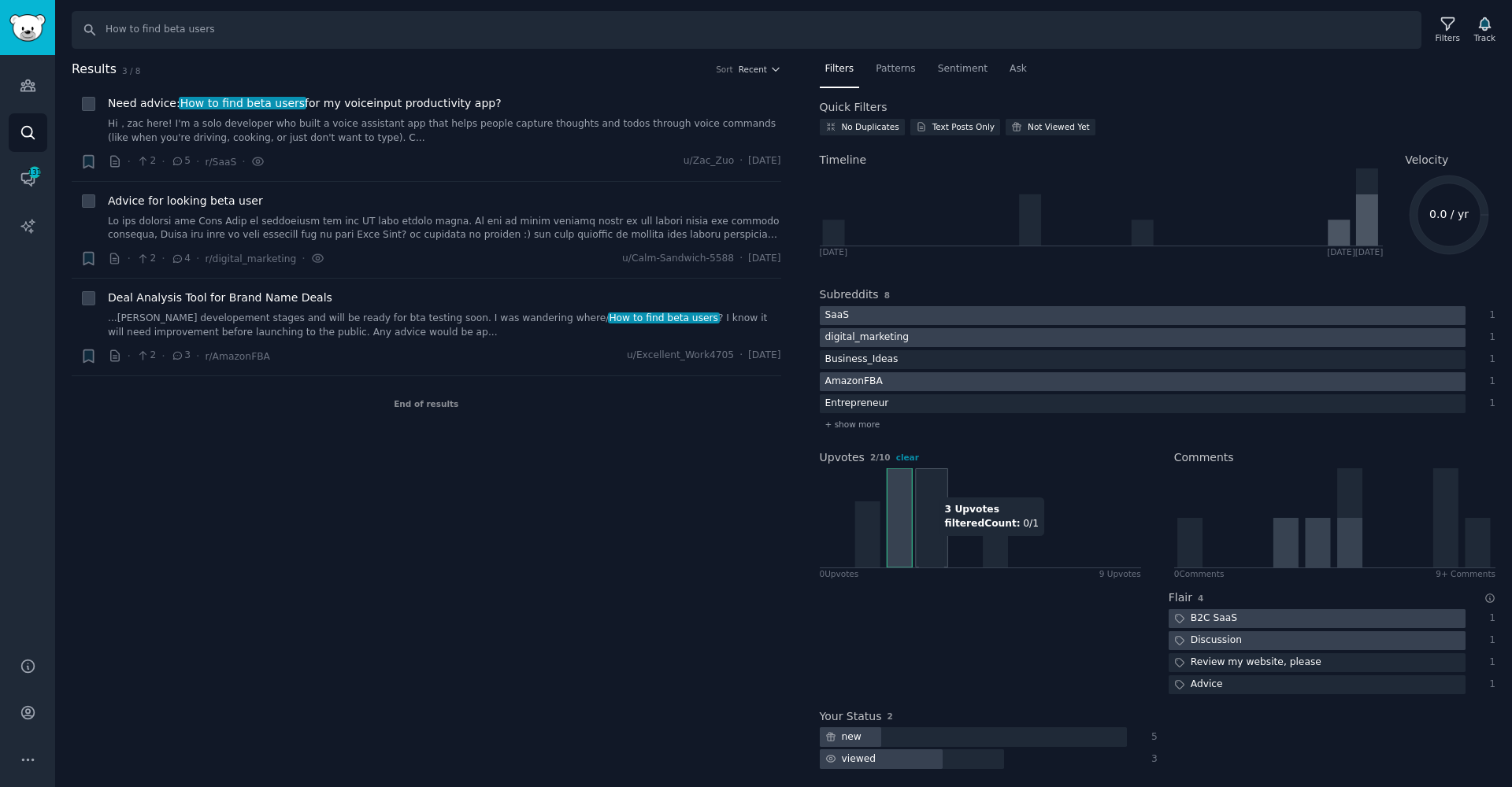
click at [939, 543] on icon at bounding box center [930, 551] width 25 height 33
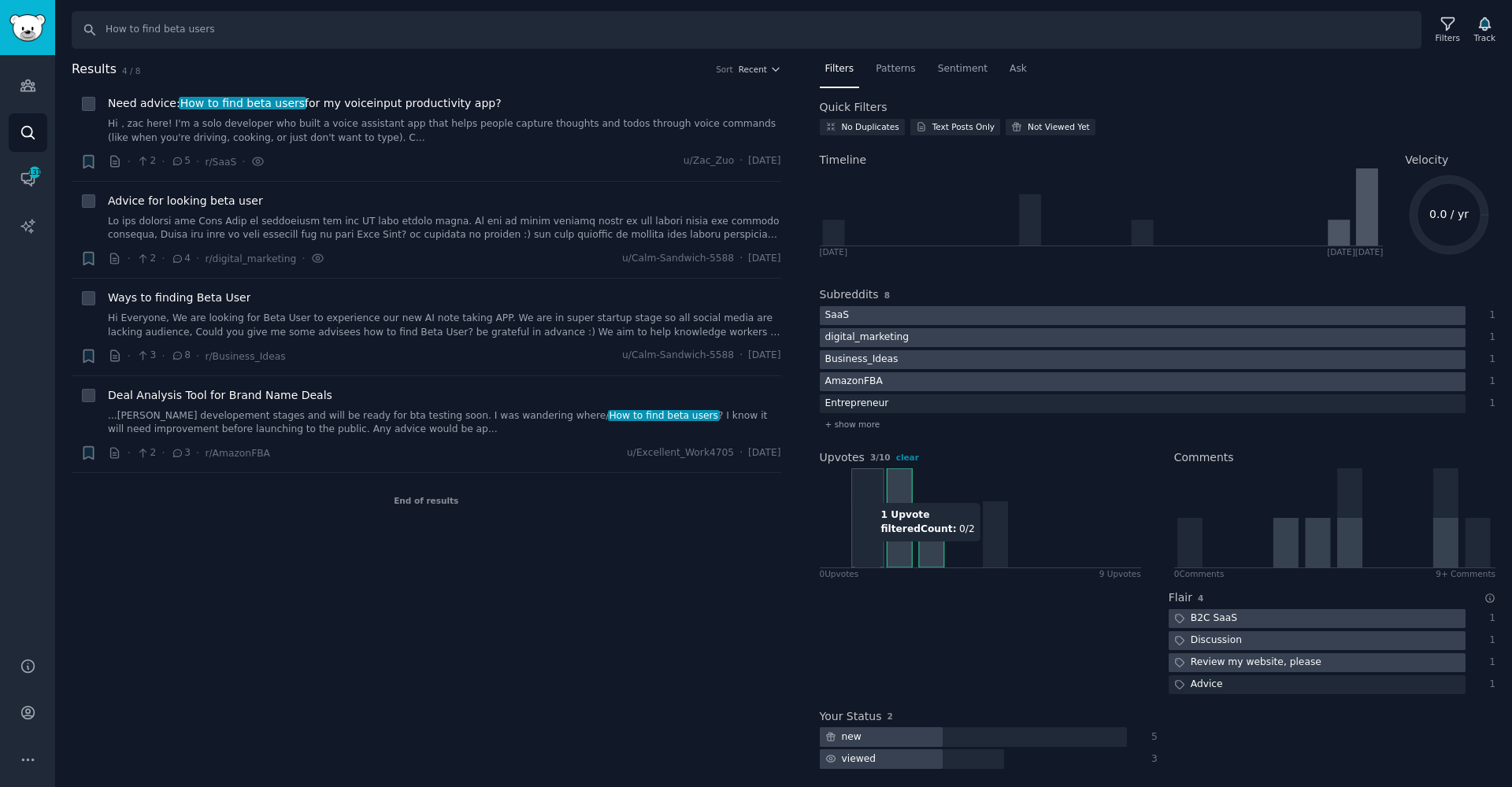
click at [857, 548] on icon at bounding box center [866, 535] width 25 height 66
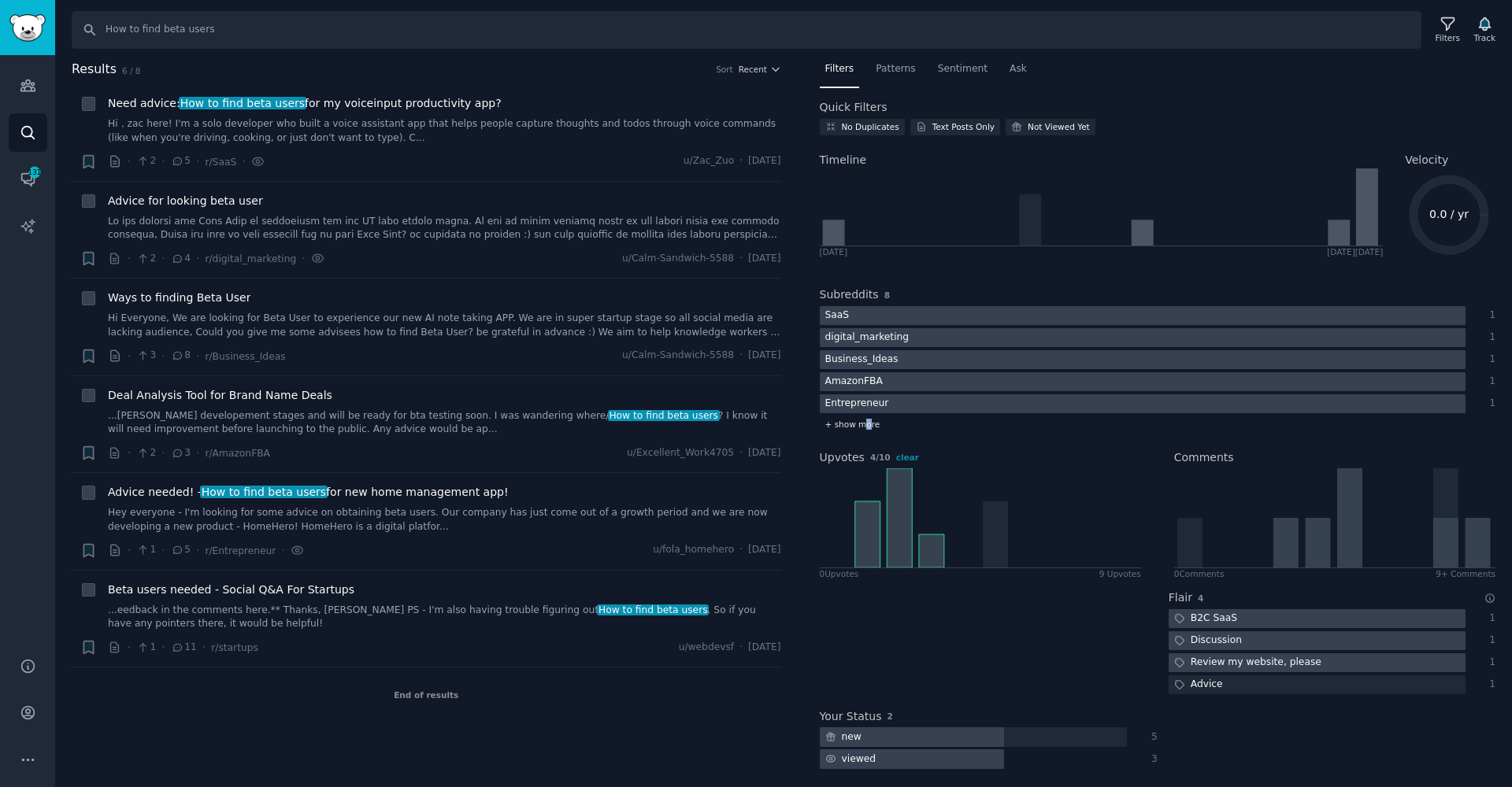
click at [863, 428] on span "+ show more" at bounding box center [852, 424] width 55 height 11
